Goal: Task Accomplishment & Management: Use online tool/utility

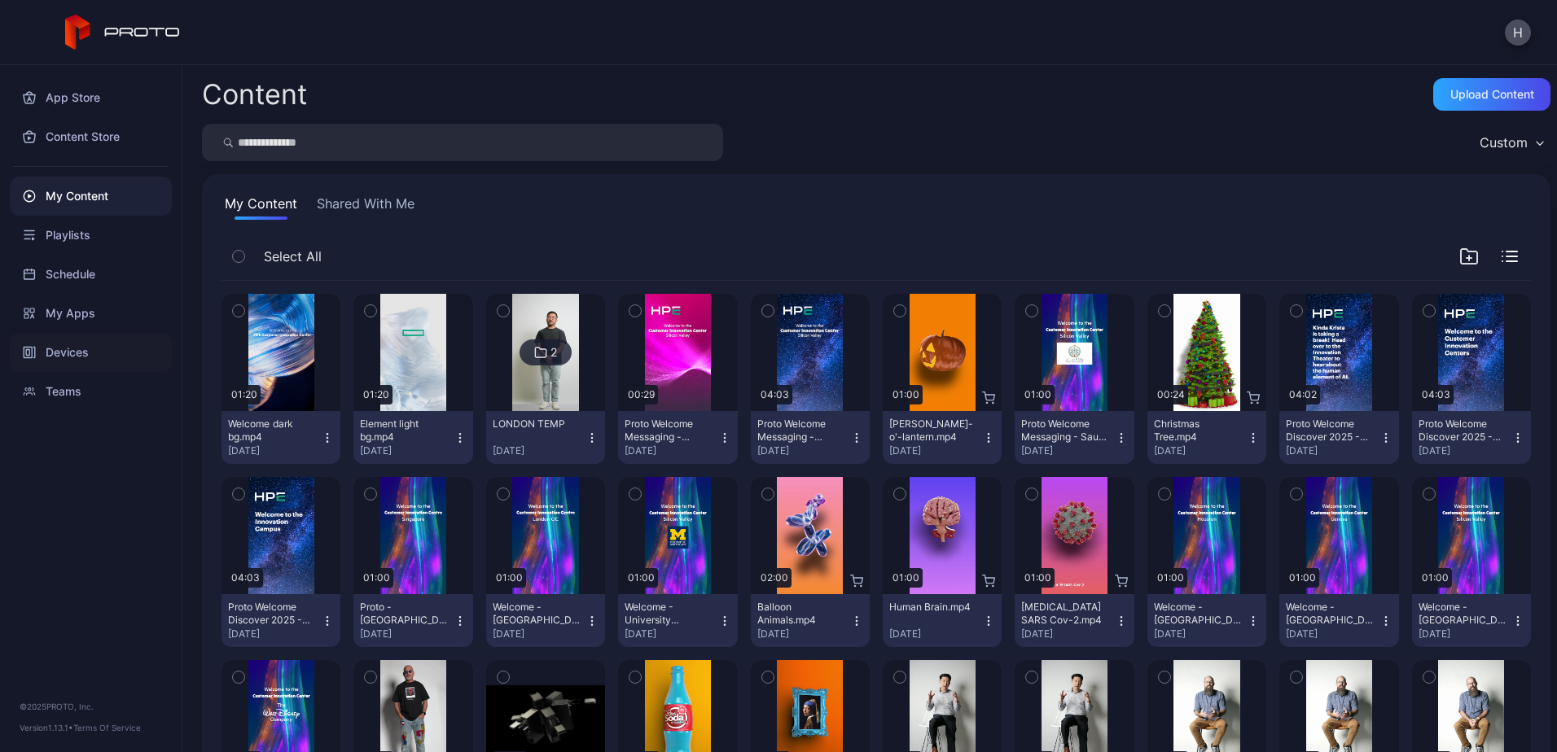
click at [73, 352] on div "Devices" at bounding box center [91, 352] width 162 height 39
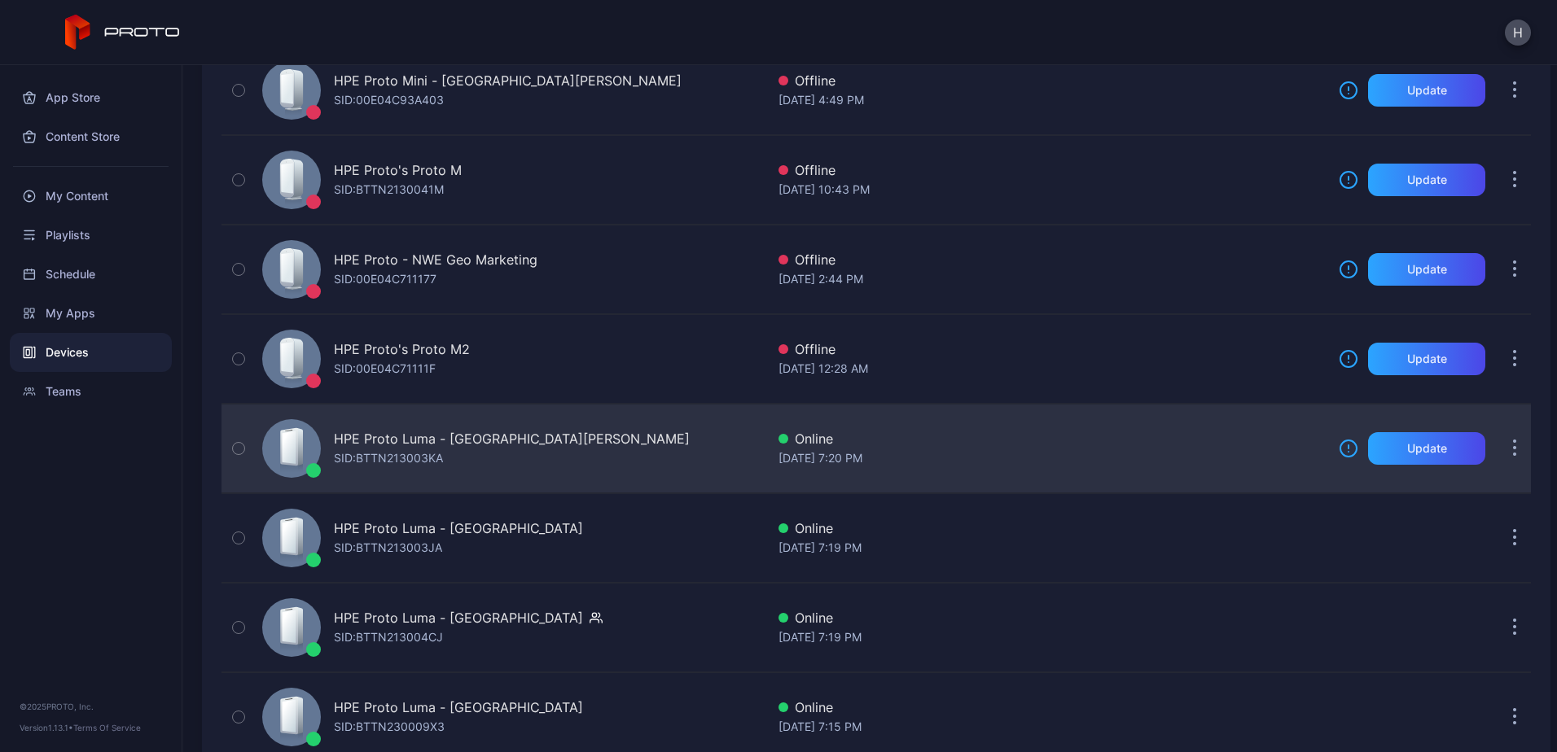
scroll to position [488, 0]
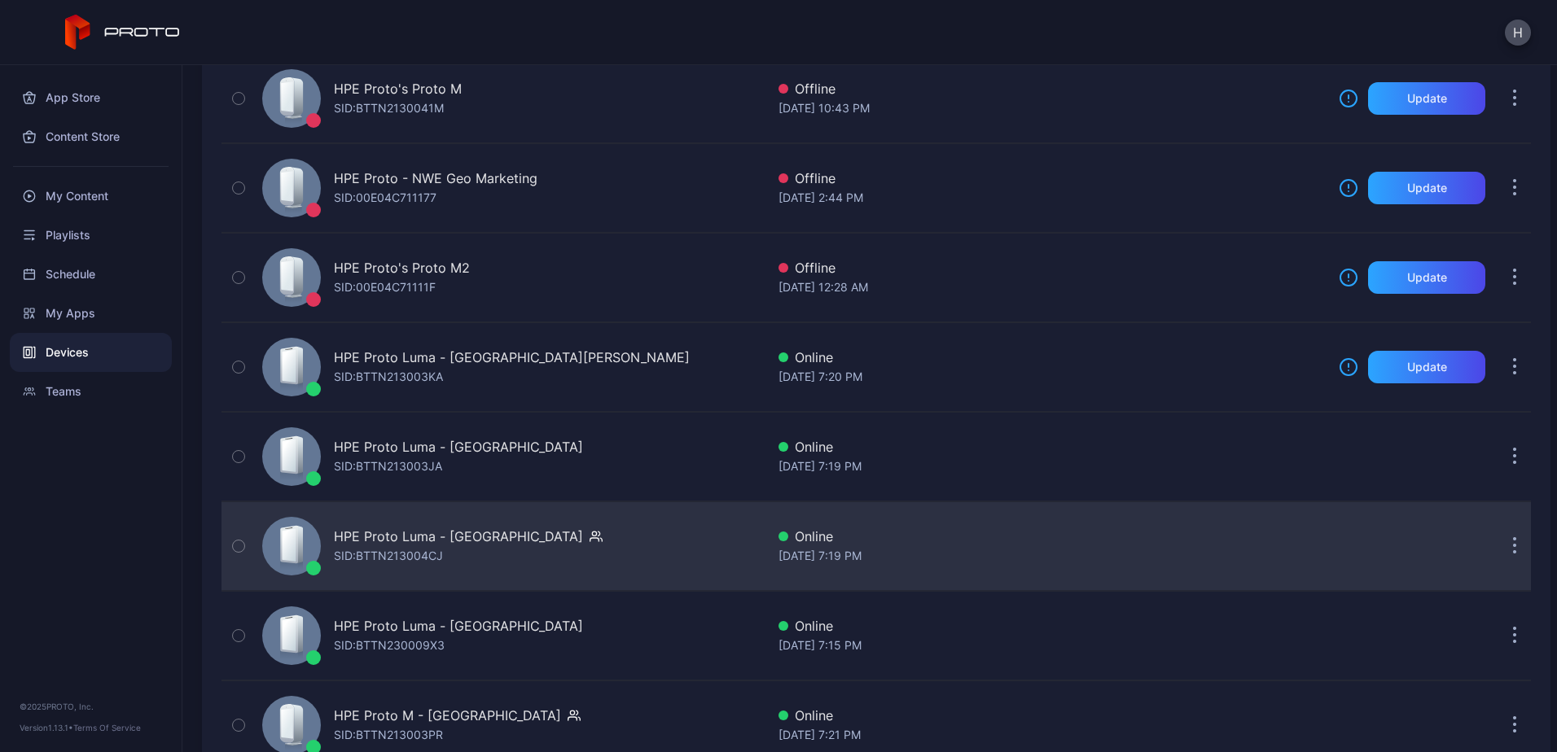
click at [642, 555] on div "HPE Proto Luma - [GEOGRAPHIC_DATA] SID: BTTN213004CJ" at bounding box center [511, 546] width 510 height 81
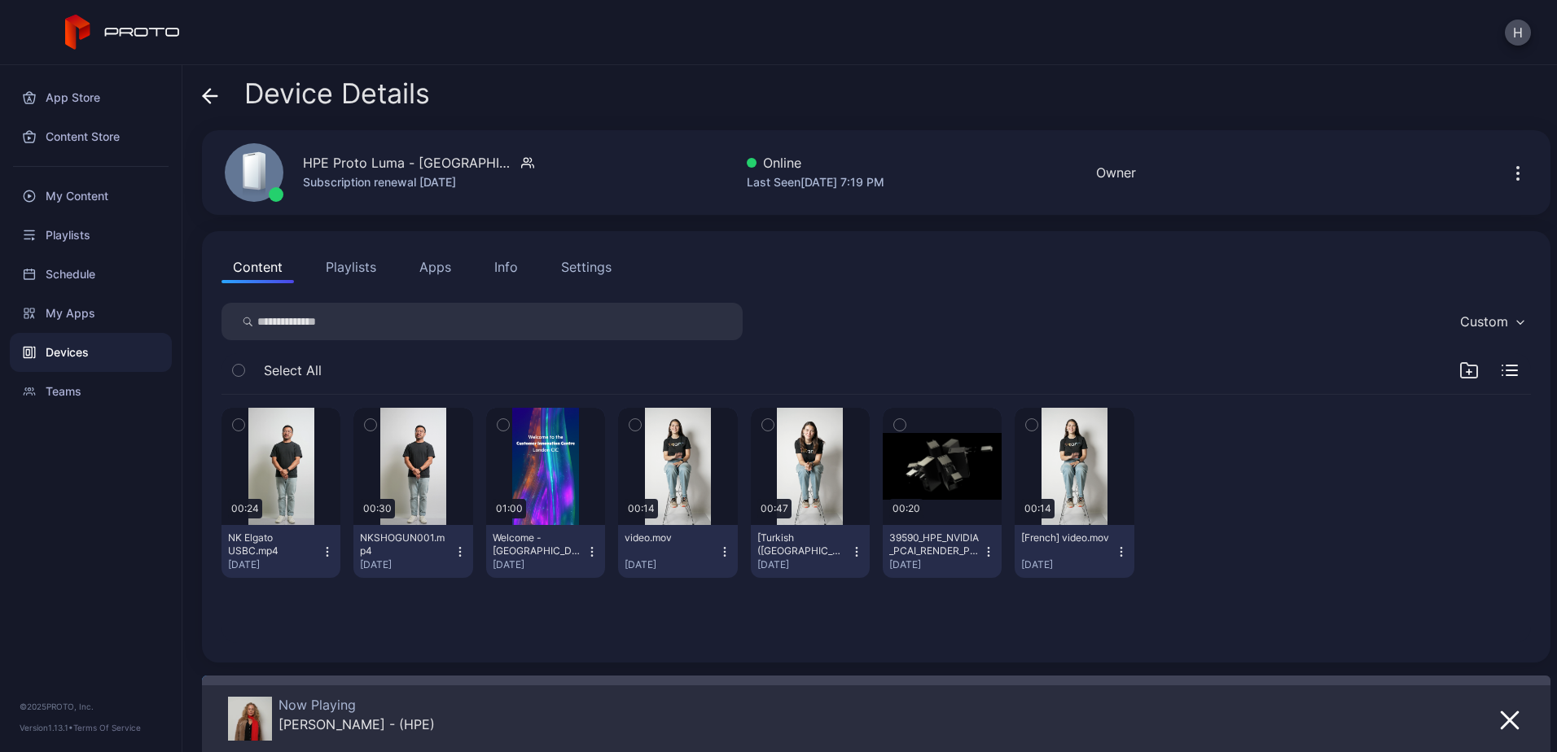
click at [401, 269] on div "Content Playlists Apps Info Settings" at bounding box center [875, 267] width 1309 height 33
click at [452, 262] on button "Apps" at bounding box center [435, 267] width 55 height 33
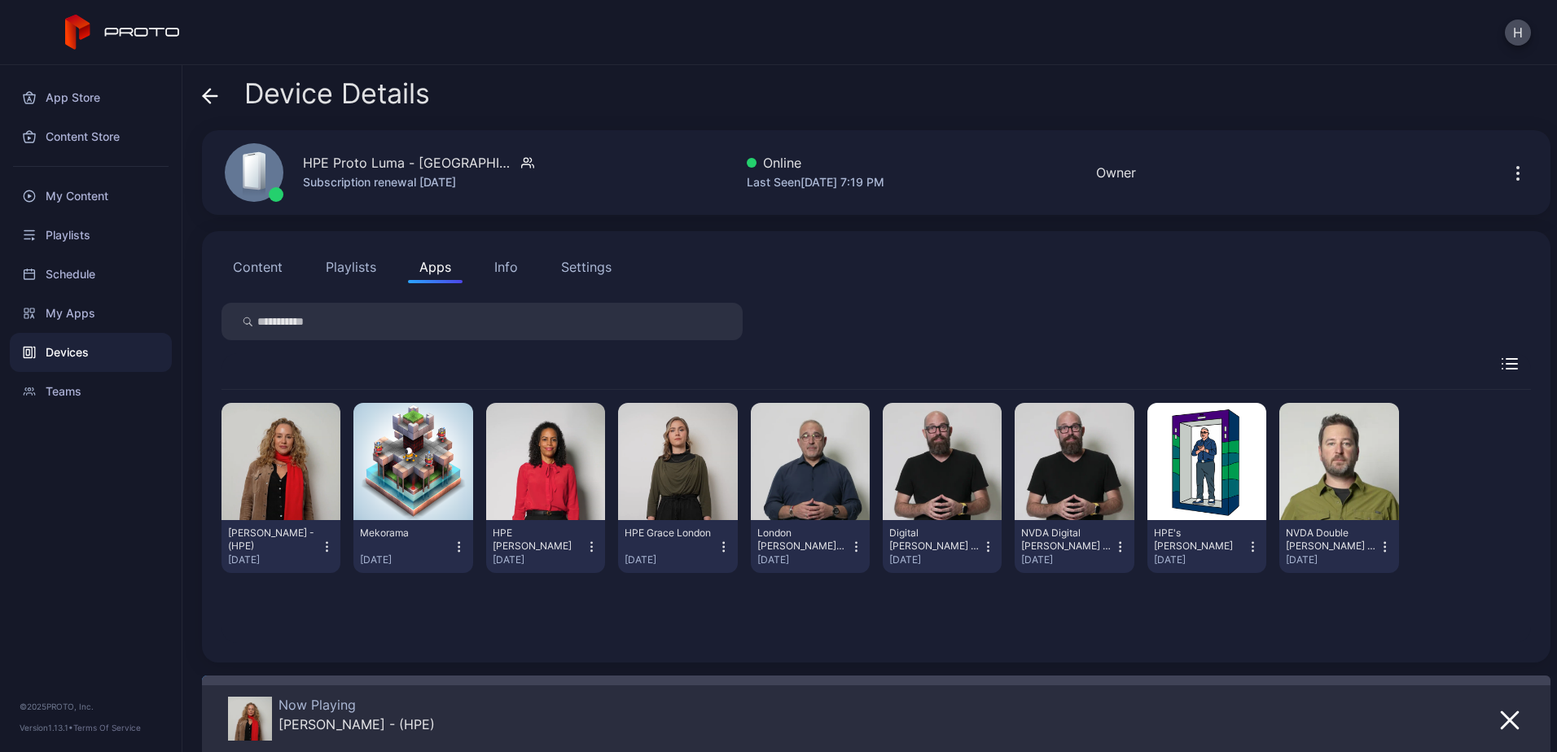
click at [326, 553] on icon "button" at bounding box center [327, 547] width 14 height 16
click at [310, 601] on button "Uninstall" at bounding box center [280, 601] width 138 height 52
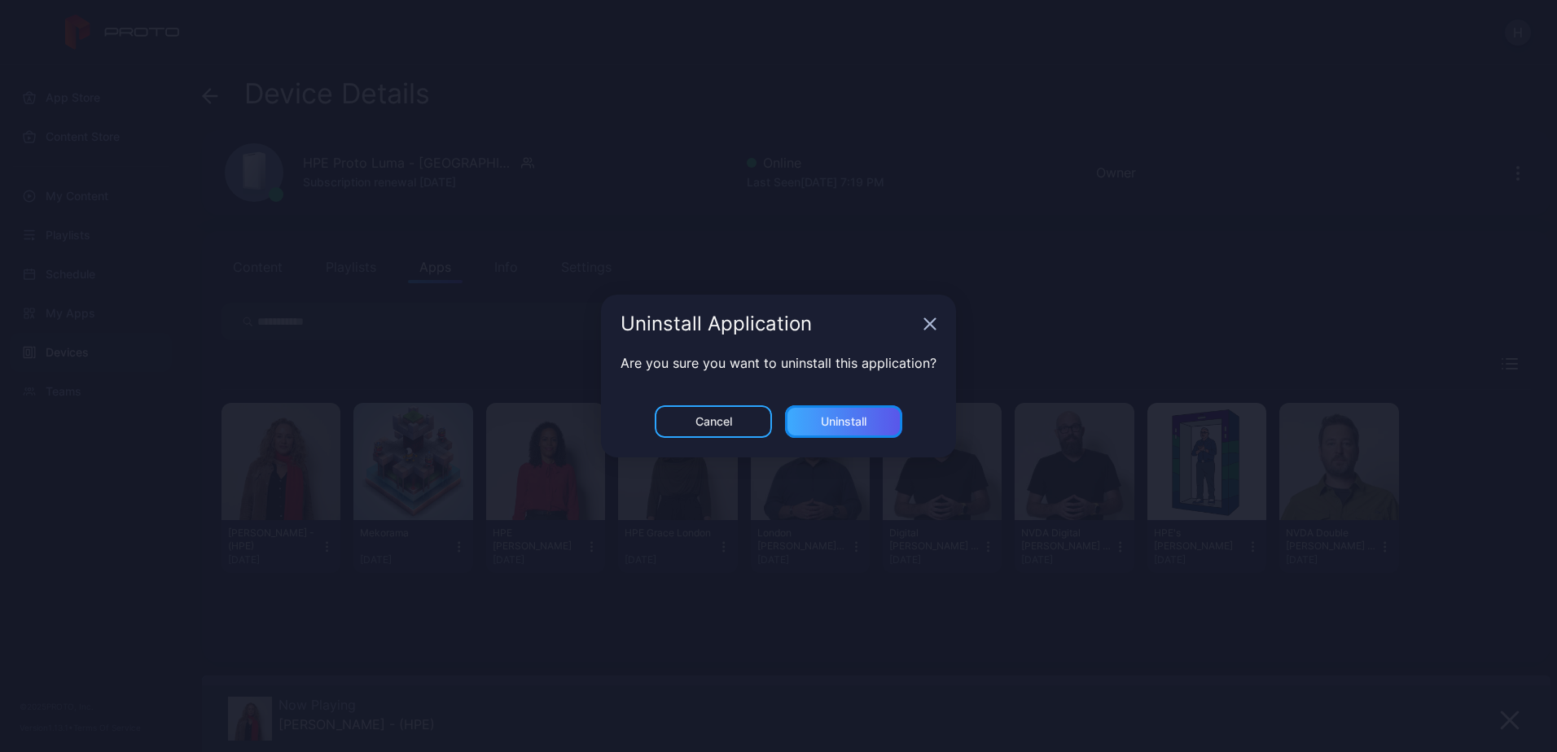
click at [845, 422] on div "Uninstall" at bounding box center [844, 421] width 46 height 13
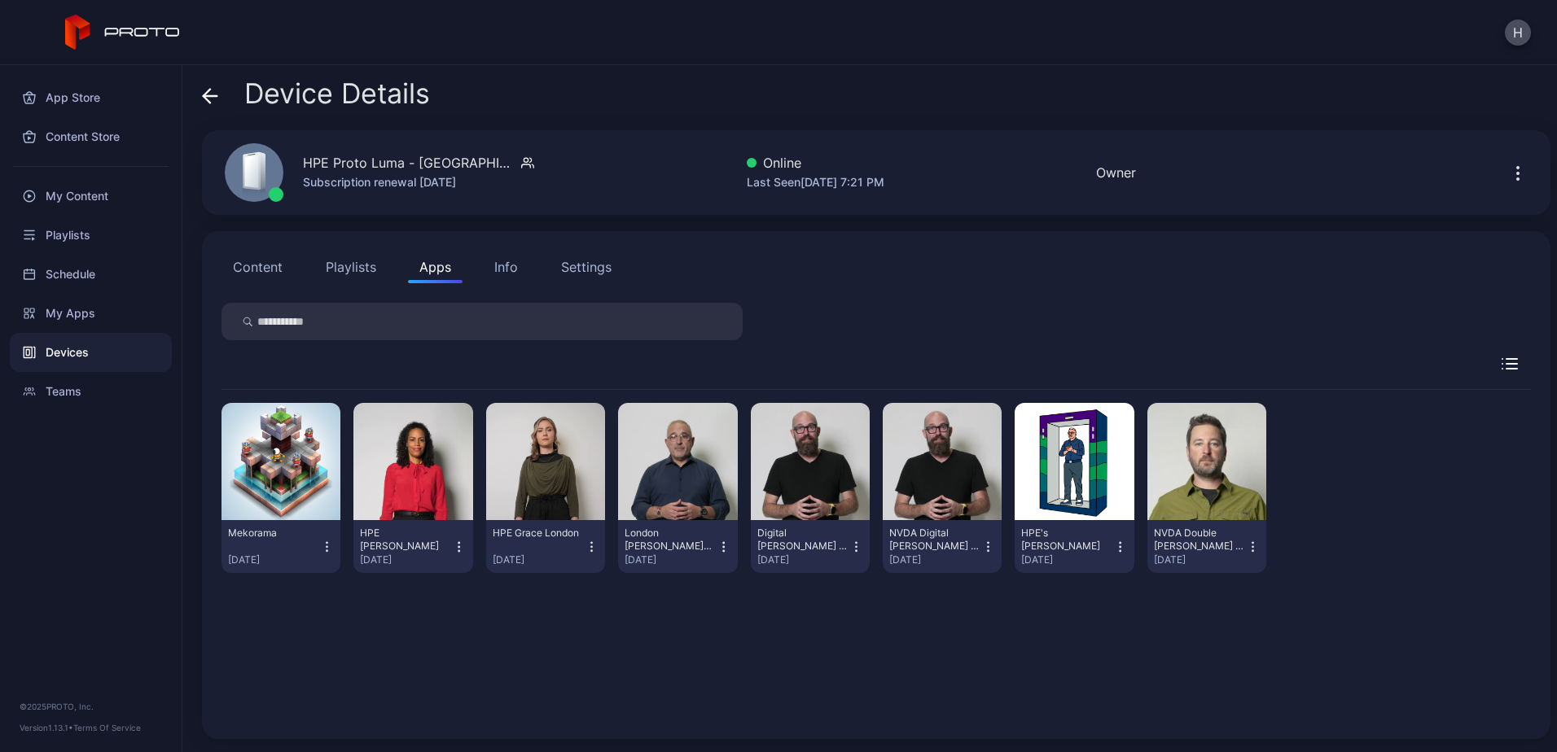
click at [1508, 172] on icon "button" at bounding box center [1518, 174] width 20 height 20
click at [1139, 323] on div at bounding box center [875, 321] width 1309 height 37
